Goal: Task Accomplishment & Management: Manage account settings

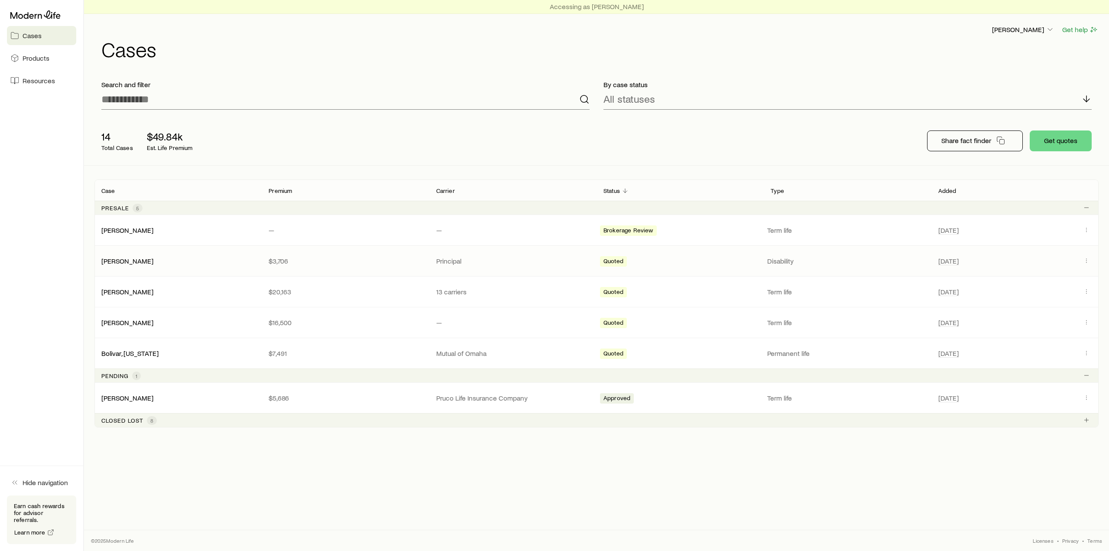
click at [396, 261] on p "$3,706" at bounding box center [345, 260] width 153 height 9
click at [143, 261] on link "[PERSON_NAME]" at bounding box center [128, 260] width 52 height 8
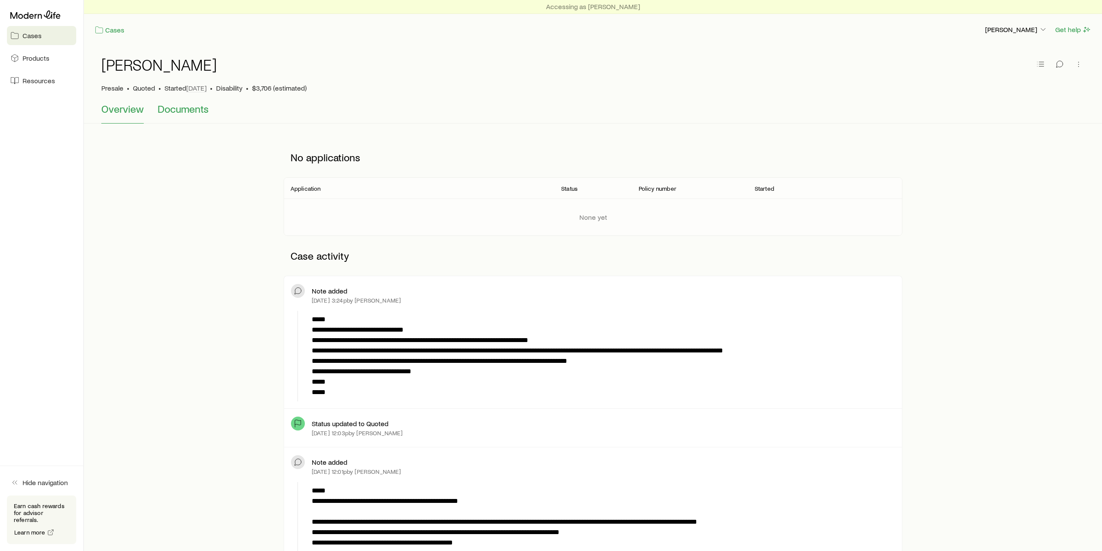
click at [187, 115] on button "Documents" at bounding box center [183, 113] width 51 height 21
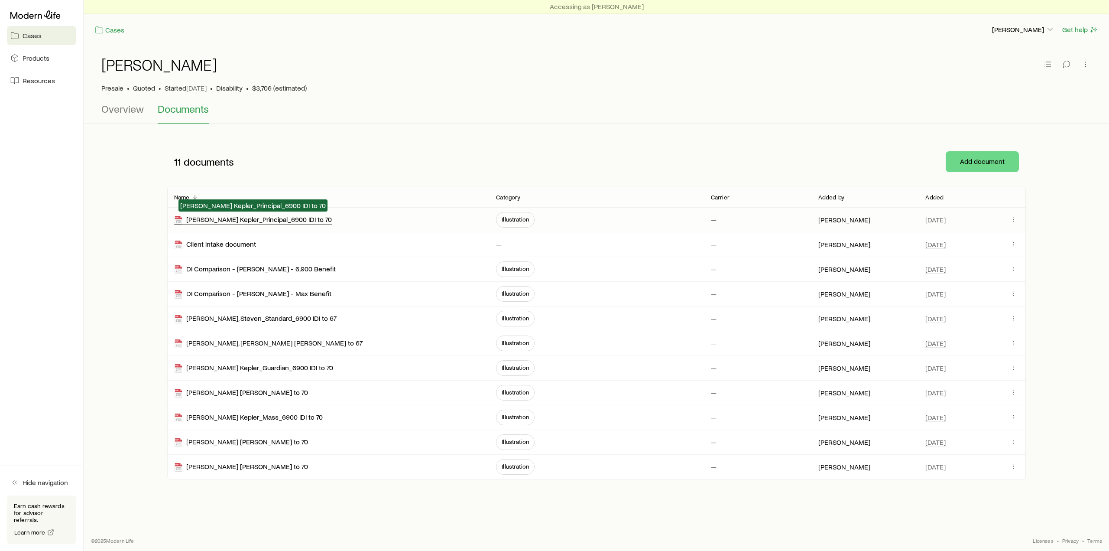
click at [295, 219] on div "[PERSON_NAME] Kepler_Principal_6900 IDI to 70" at bounding box center [253, 220] width 158 height 10
